Goal: Transaction & Acquisition: Purchase product/service

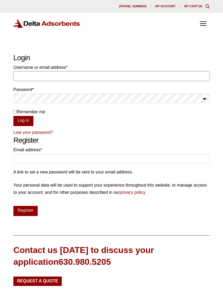
click at [143, 76] on input "Username or email address * Required" at bounding box center [111, 75] width 196 height 9
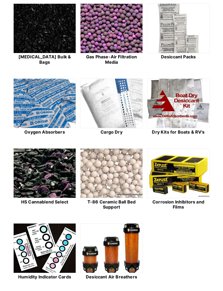
scroll to position [288, 0]
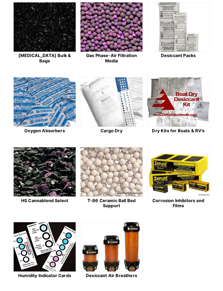
click at [197, 108] on img at bounding box center [178, 102] width 62 height 50
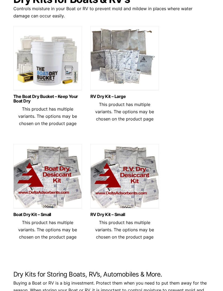
scroll to position [57, 0]
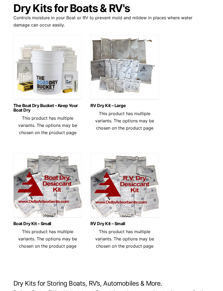
click at [51, 73] on img at bounding box center [47, 68] width 68 height 67
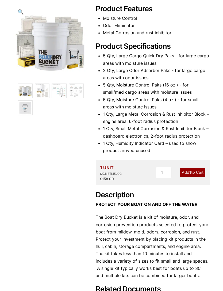
scroll to position [88, 0]
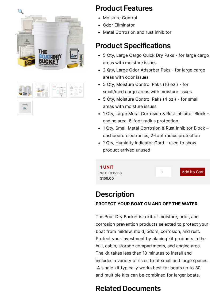
click at [198, 169] on link "Add 1 to Cart" at bounding box center [192, 172] width 25 height 8
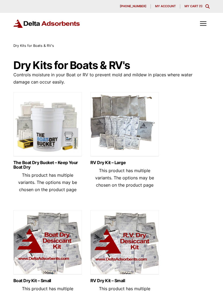
click at [194, 5] on link "My Cart ( 1 )" at bounding box center [194, 6] width 18 height 4
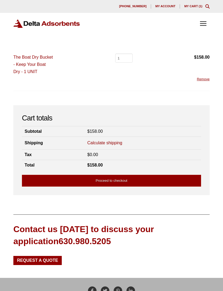
click at [136, 178] on link "Proceed to checkout" at bounding box center [111, 181] width 179 height 12
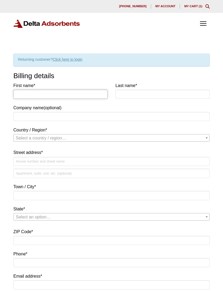
click at [93, 92] on input "First name *" at bounding box center [60, 94] width 94 height 9
type input "Meryk"
click at [146, 91] on input "Last name *" at bounding box center [163, 94] width 94 height 9
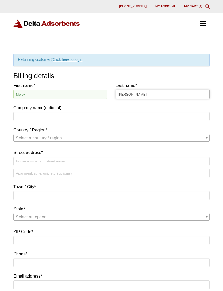
type input "Jankowski"
click at [89, 136] on span "Select a country / region…" at bounding box center [112, 137] width 196 height 7
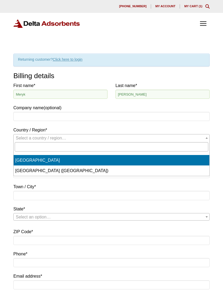
select select "US"
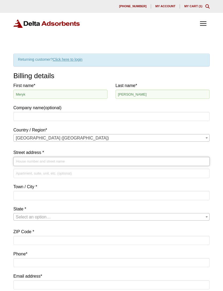
click at [78, 158] on input "Street address *" at bounding box center [111, 161] width 196 height 9
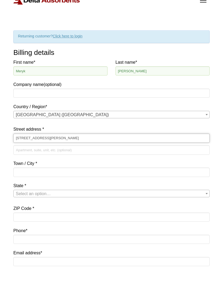
type input "[STREET_ADDRESS][PERSON_NAME]"
click at [124, 191] on input "Town / City *" at bounding box center [111, 195] width 196 height 9
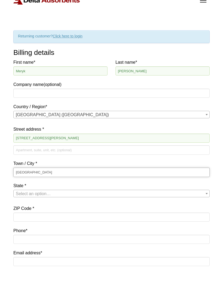
type input "Nottingham"
click at [111, 213] on span "Select an option…" at bounding box center [112, 216] width 196 height 7
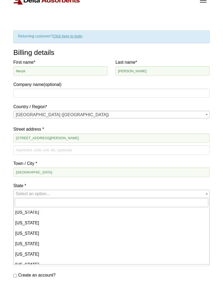
scroll to position [199, 0]
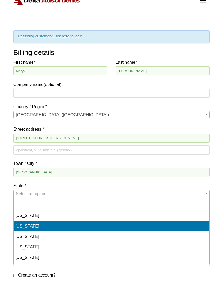
select select "MD"
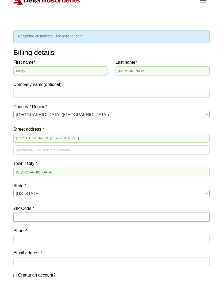
click at [91, 217] on input "ZIP Code *" at bounding box center [111, 216] width 196 height 9
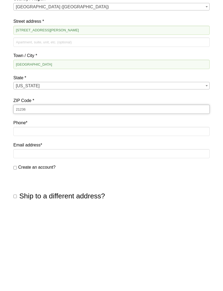
type input "21236"
click at [105, 218] on input "Phone *" at bounding box center [111, 222] width 196 height 9
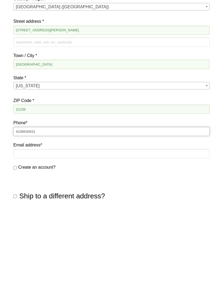
type input "4106630931"
click at [105, 240] on input "Email address *" at bounding box center [111, 244] width 196 height 9
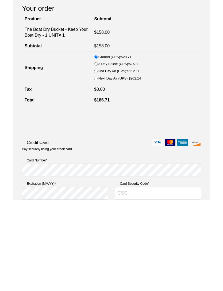
type input "[EMAIL_ADDRESS][DOMAIN_NAME]"
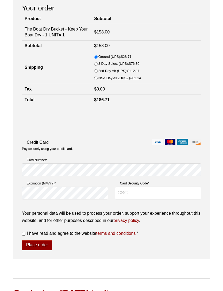
click at [25, 235] on input "I have read and agree to the website terms and conditions *" at bounding box center [23, 233] width 3 height 3
checkbox input "true"
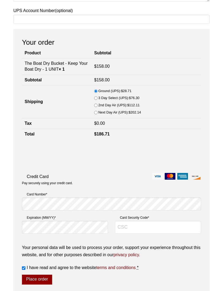
scroll to position [374, 0]
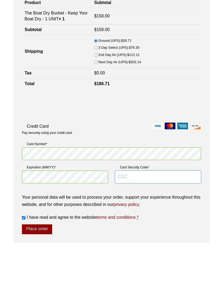
click at [143, 217] on input "Card Security Code *" at bounding box center [158, 223] width 86 height 13
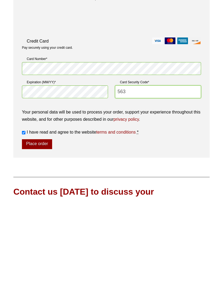
scroll to position [415, 0]
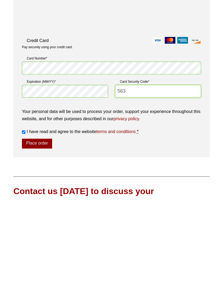
type input "563"
click at [43, 229] on button "Place order" at bounding box center [37, 234] width 30 height 10
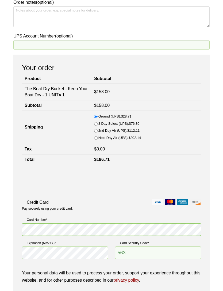
scroll to position [364, 0]
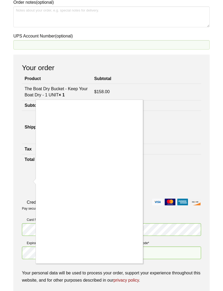
click at [176, 157] on div at bounding box center [111, 145] width 223 height 291
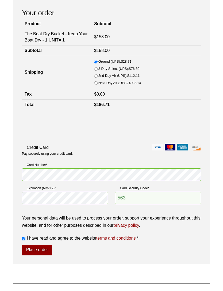
scroll to position [419, 0]
click at [41, 248] on button "Place order" at bounding box center [37, 250] width 30 height 10
